Goal: Browse casually

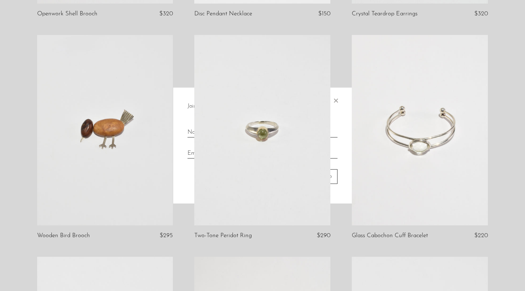
scroll to position [475, 0]
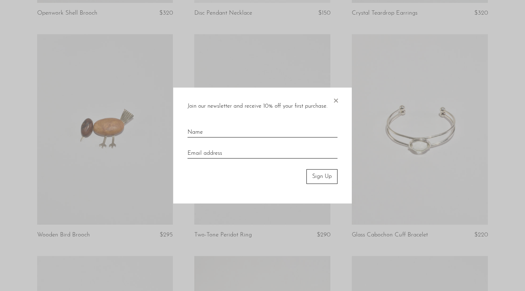
click at [337, 100] on span "×" at bounding box center [335, 99] width 7 height 23
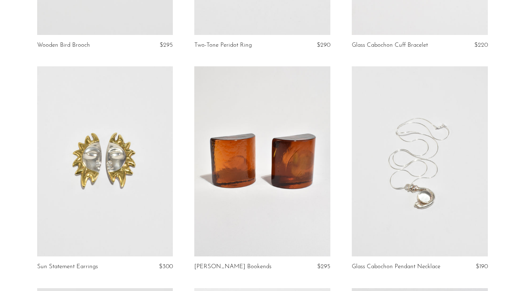
scroll to position [666, 0]
click at [108, 155] on link at bounding box center [105, 161] width 136 height 190
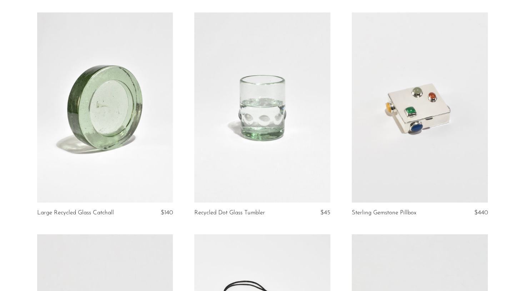
scroll to position [39, 0]
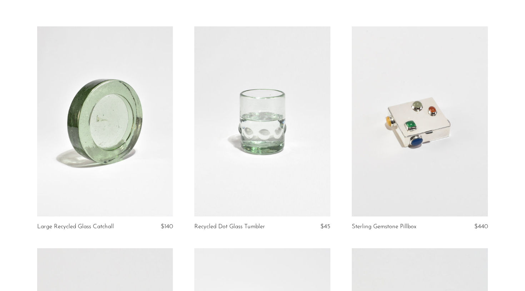
click at [261, 128] on link at bounding box center [262, 121] width 136 height 190
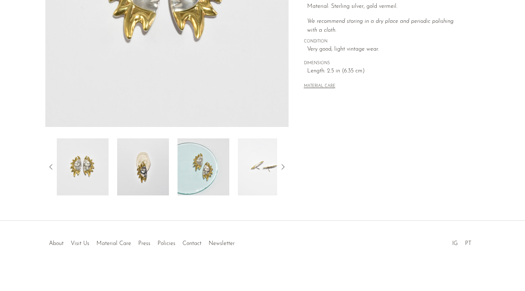
scroll to position [174, 0]
click at [139, 173] on img at bounding box center [143, 167] width 52 height 57
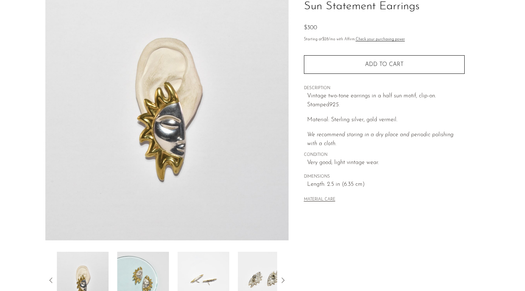
scroll to position [56, 0]
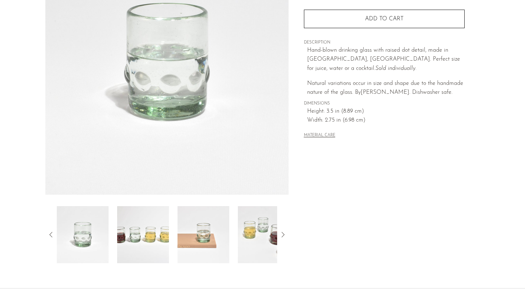
scroll to position [107, 0]
click at [213, 238] on img at bounding box center [204, 233] width 52 height 57
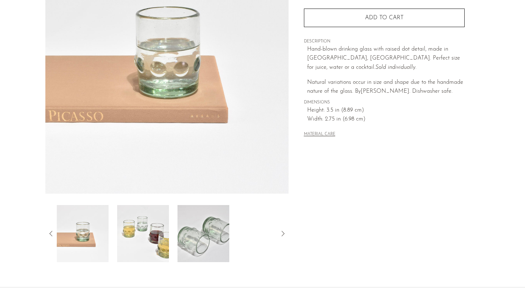
click at [204, 243] on img at bounding box center [204, 233] width 52 height 57
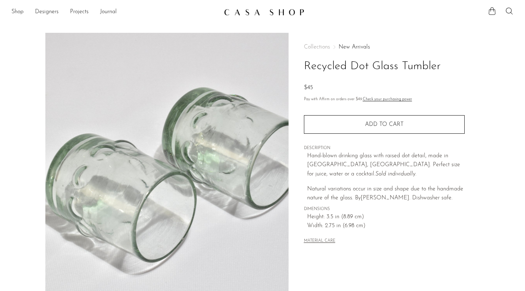
scroll to position [0, 0]
